Goal: Find specific page/section: Find specific page/section

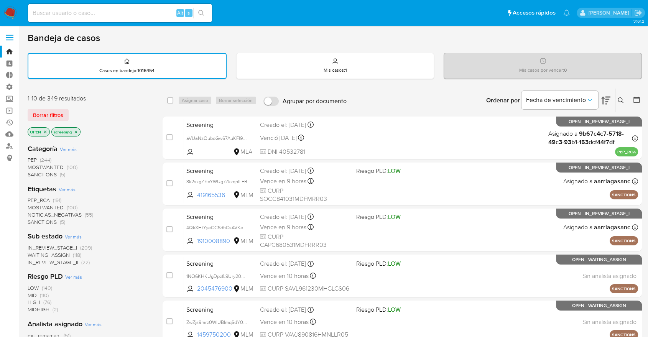
click at [78, 113] on div "Borrar filtros" at bounding box center [89, 115] width 123 height 12
click at [72, 110] on div "Borrar filtros" at bounding box center [89, 115] width 123 height 12
click at [85, 104] on div "1-10 de 349 resultados Borrar filtros OPEN screening" at bounding box center [89, 116] width 123 height 44
click at [71, 112] on div "Borrar filtros" at bounding box center [89, 115] width 123 height 12
click at [71, 110] on div "Borrar filtros" at bounding box center [89, 115] width 123 height 12
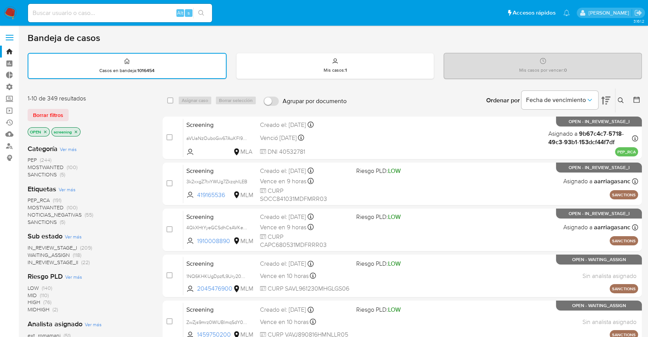
click at [87, 109] on div "Borrar filtros" at bounding box center [89, 115] width 123 height 12
click at [110, 117] on div "Borrar filtros" at bounding box center [89, 115] width 123 height 12
click at [112, 118] on div "Borrar filtros" at bounding box center [89, 115] width 123 height 12
click at [90, 109] on div "Borrar filtros" at bounding box center [89, 115] width 123 height 12
click at [71, 110] on div "Borrar filtros" at bounding box center [89, 115] width 123 height 12
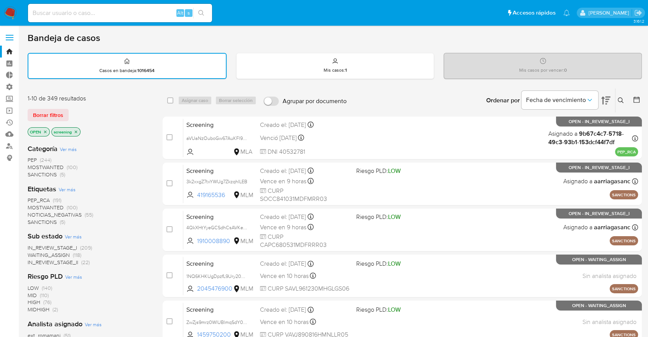
click at [71, 110] on div "Borrar filtros" at bounding box center [89, 115] width 123 height 12
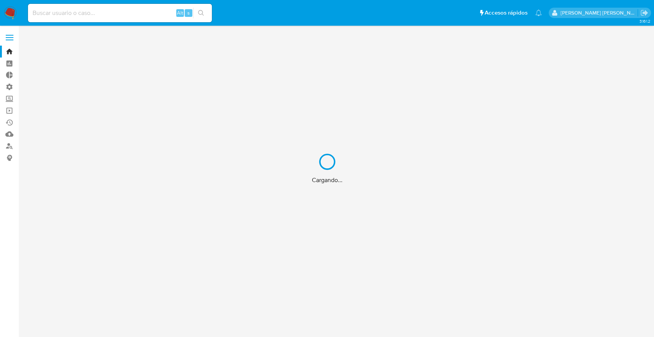
click at [150, 15] on div "Cargando..." at bounding box center [327, 168] width 654 height 337
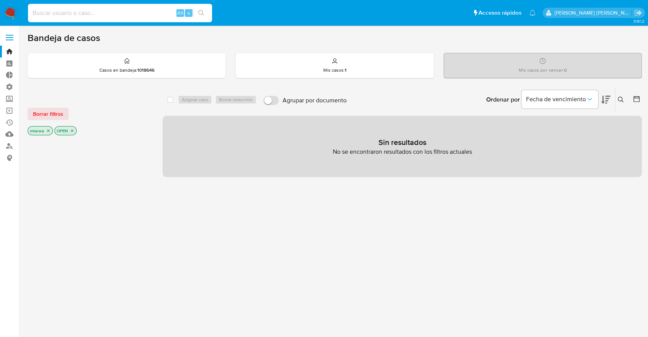
click at [150, 15] on input at bounding box center [120, 13] width 184 height 10
paste input "2670902728"
type input "2670902728"
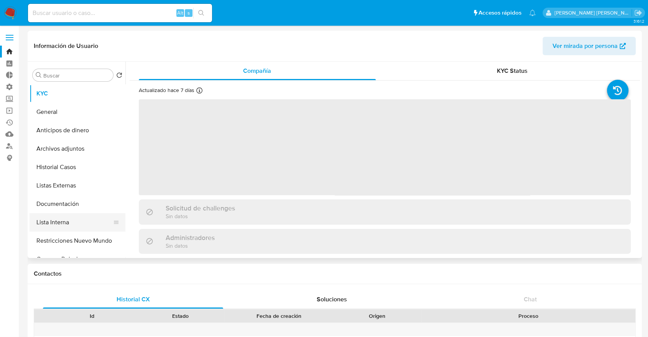
select select "10"
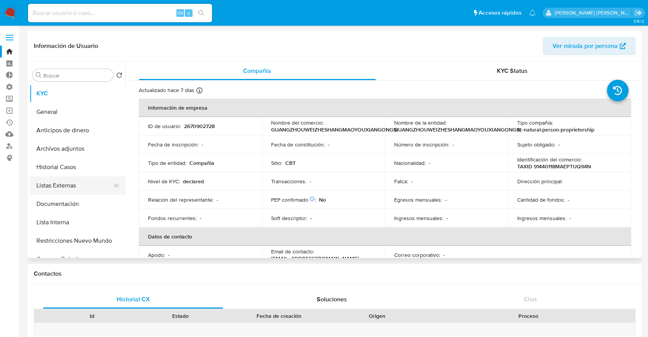
click at [89, 190] on button "Listas Externas" at bounding box center [75, 185] width 90 height 18
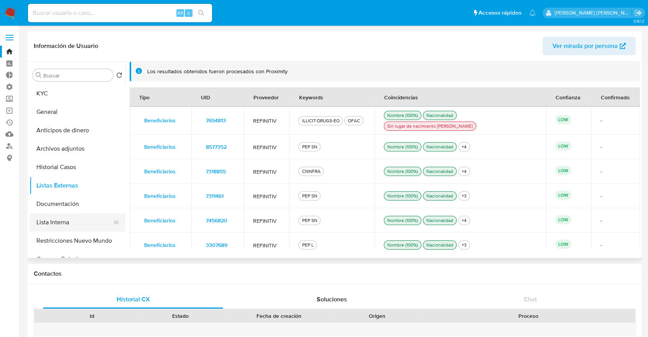
click at [87, 221] on button "Lista Interna" at bounding box center [75, 222] width 90 height 18
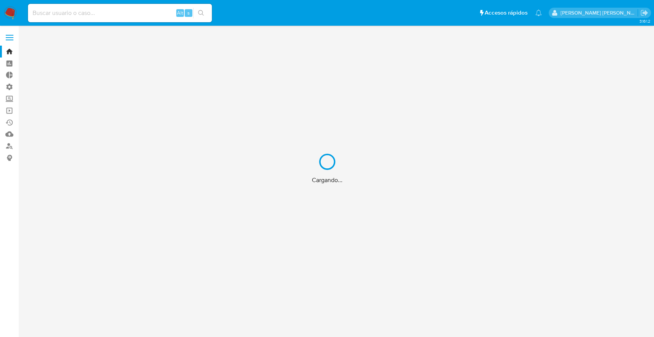
click at [123, 12] on div "Cargando..." at bounding box center [327, 168] width 654 height 337
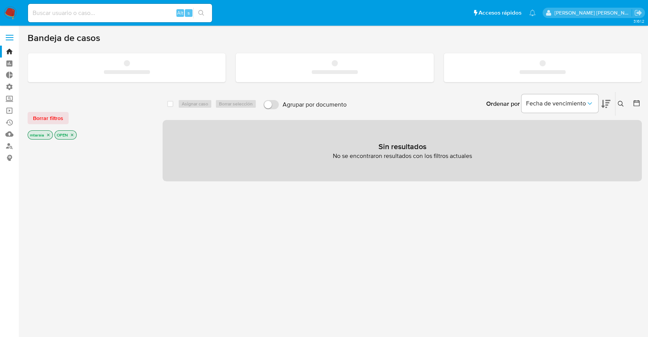
click at [123, 12] on input at bounding box center [120, 13] width 184 height 10
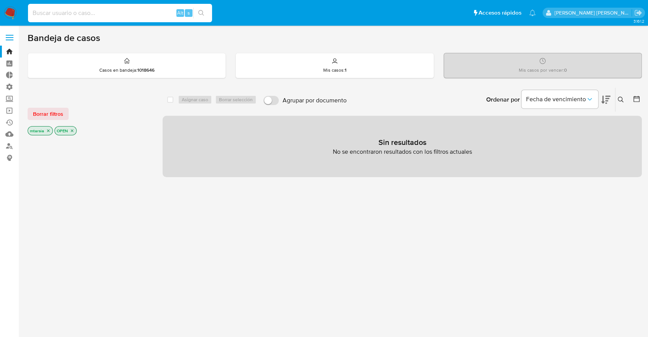
paste input "2684846793"
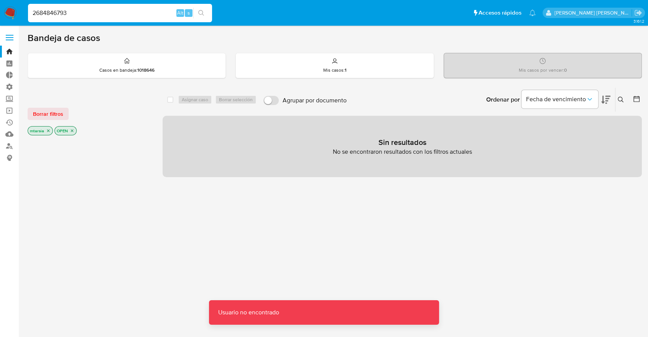
click at [123, 12] on input "2684846793" at bounding box center [120, 13] width 184 height 10
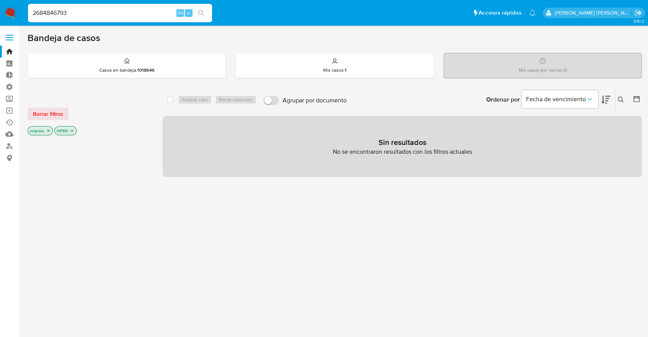
type input "2684846793"
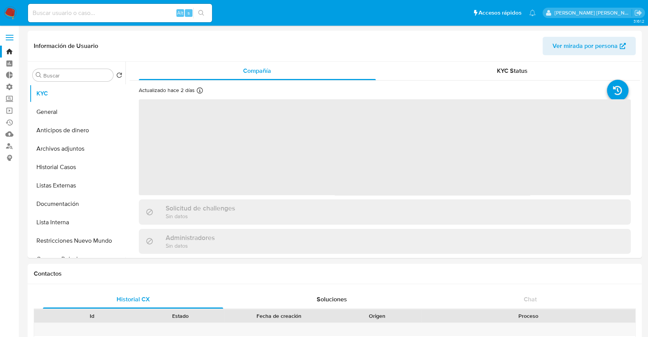
select select "10"
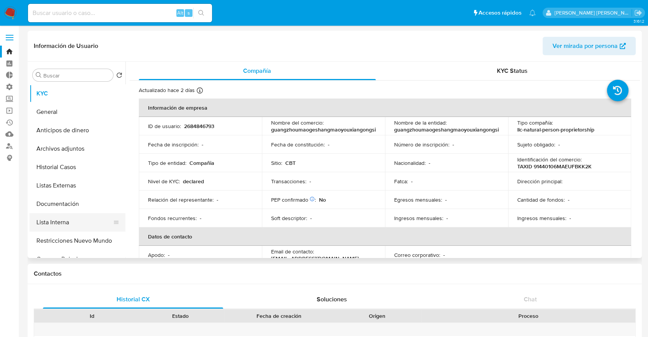
click at [82, 220] on button "Lista Interna" at bounding box center [75, 222] width 90 height 18
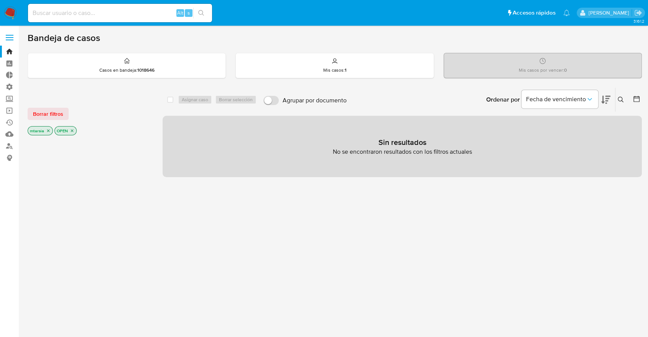
drag, startPoint x: 622, startPoint y: 48, endPoint x: 591, endPoint y: 48, distance: 31.1
click at [622, 47] on div "Bandeja de casos Casos en bandeja : 1018646 Mis casos : 1 Mis casos por vencer …" at bounding box center [335, 233] width 614 height 402
click at [153, 11] on input at bounding box center [120, 13] width 184 height 10
paste input "2585164288"
type input "2585164288"
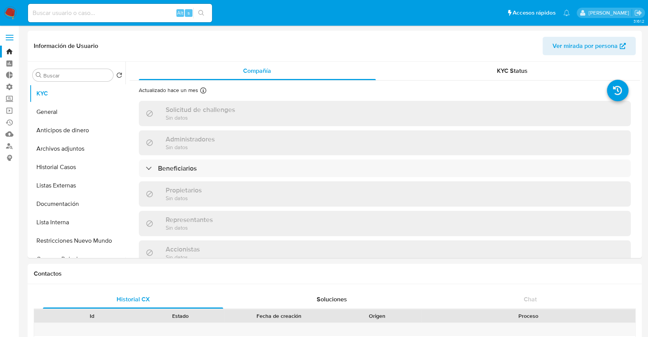
select select "10"
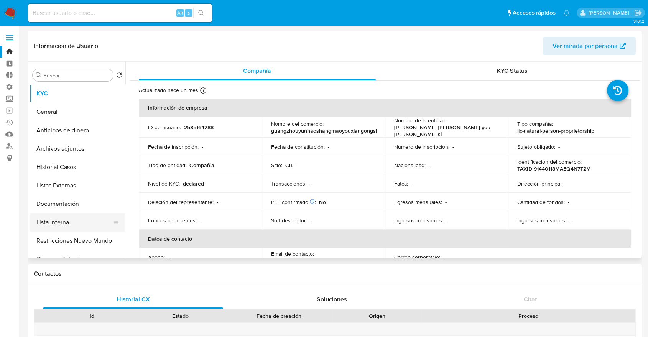
click at [89, 216] on button "Lista Interna" at bounding box center [75, 222] width 90 height 18
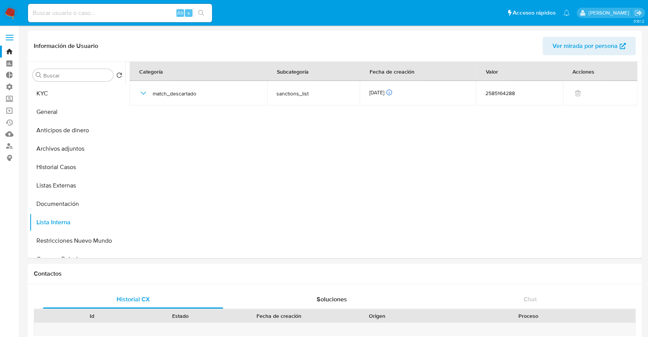
click at [251, 17] on ul "Pausado Ver notificaciones Alt s Accesos rápidos Presiona las siguientes teclas…" at bounding box center [298, 12] width 549 height 19
